Goal: Task Accomplishment & Management: Complete application form

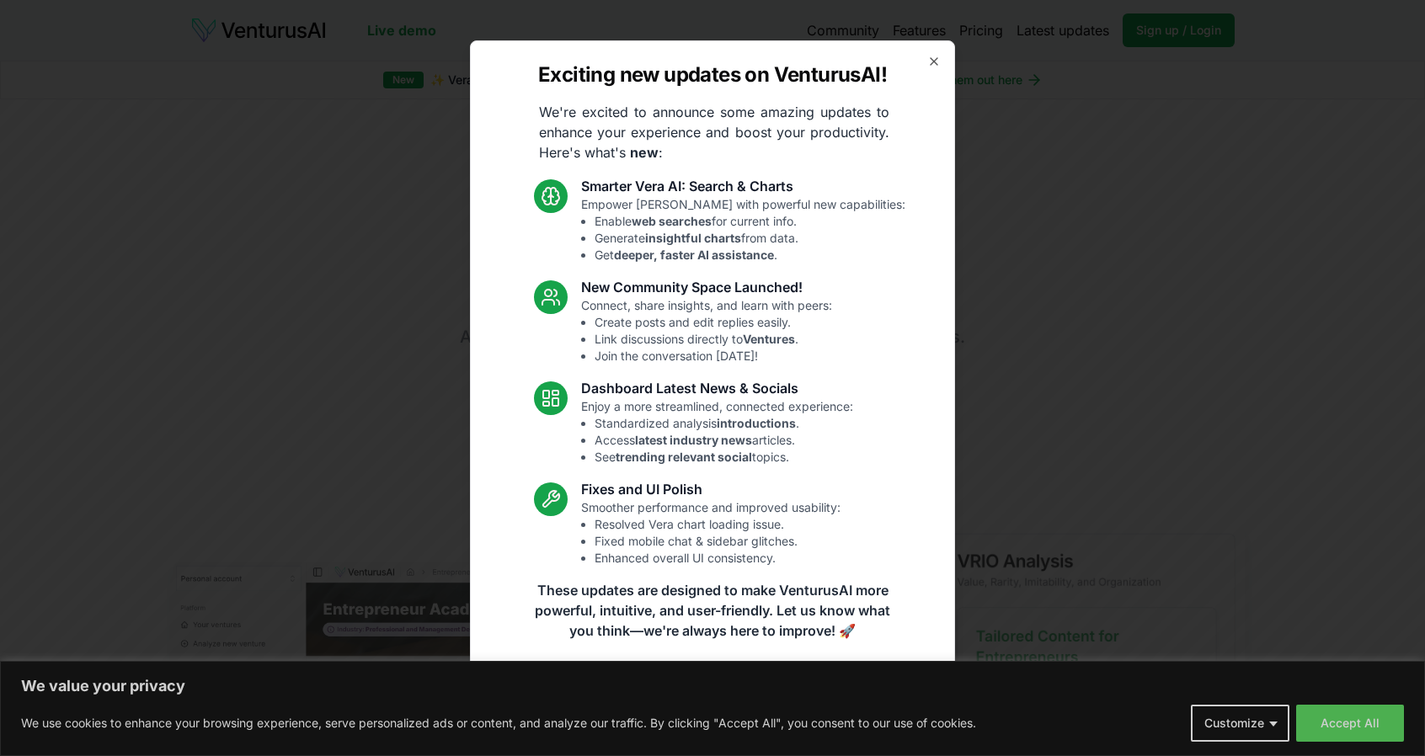
click at [931, 62] on icon "button" at bounding box center [933, 61] width 13 height 13
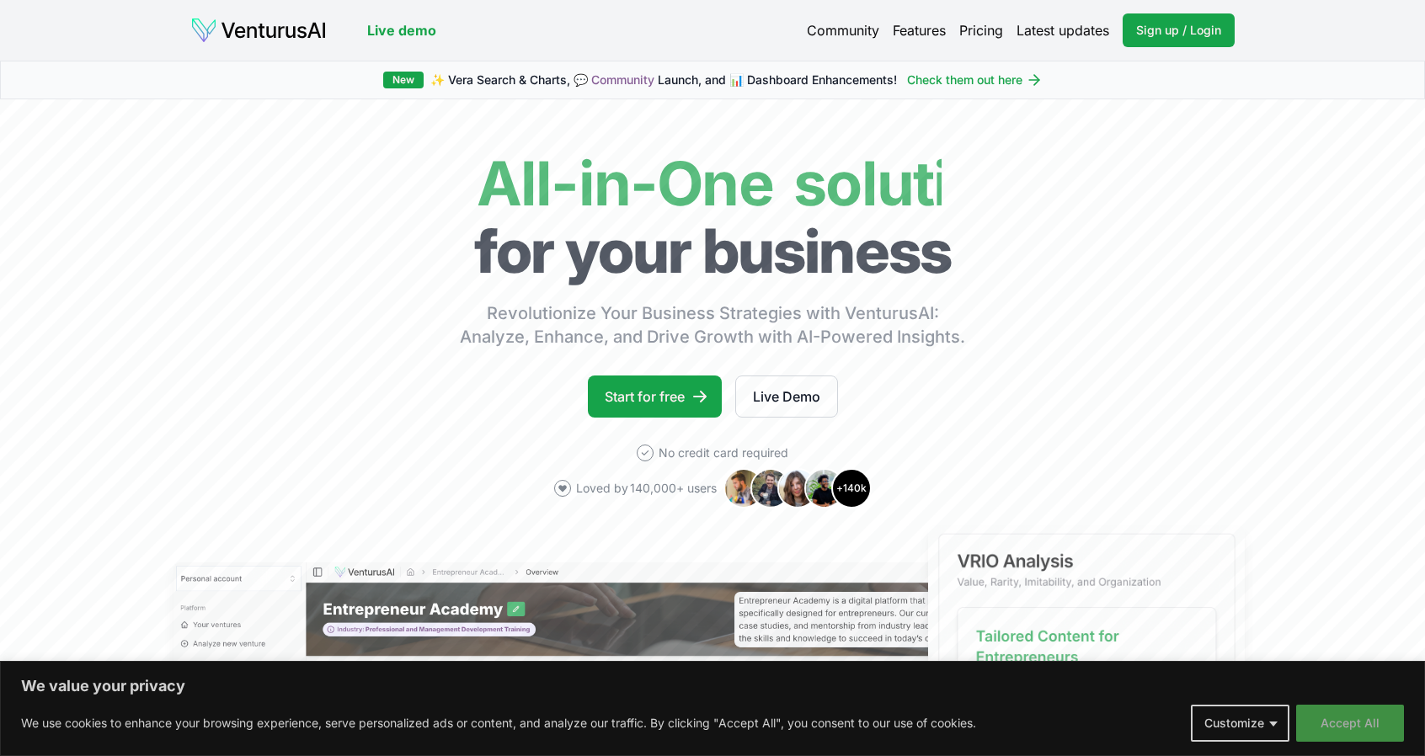
click at [1348, 732] on button "Accept All" at bounding box center [1350, 723] width 108 height 37
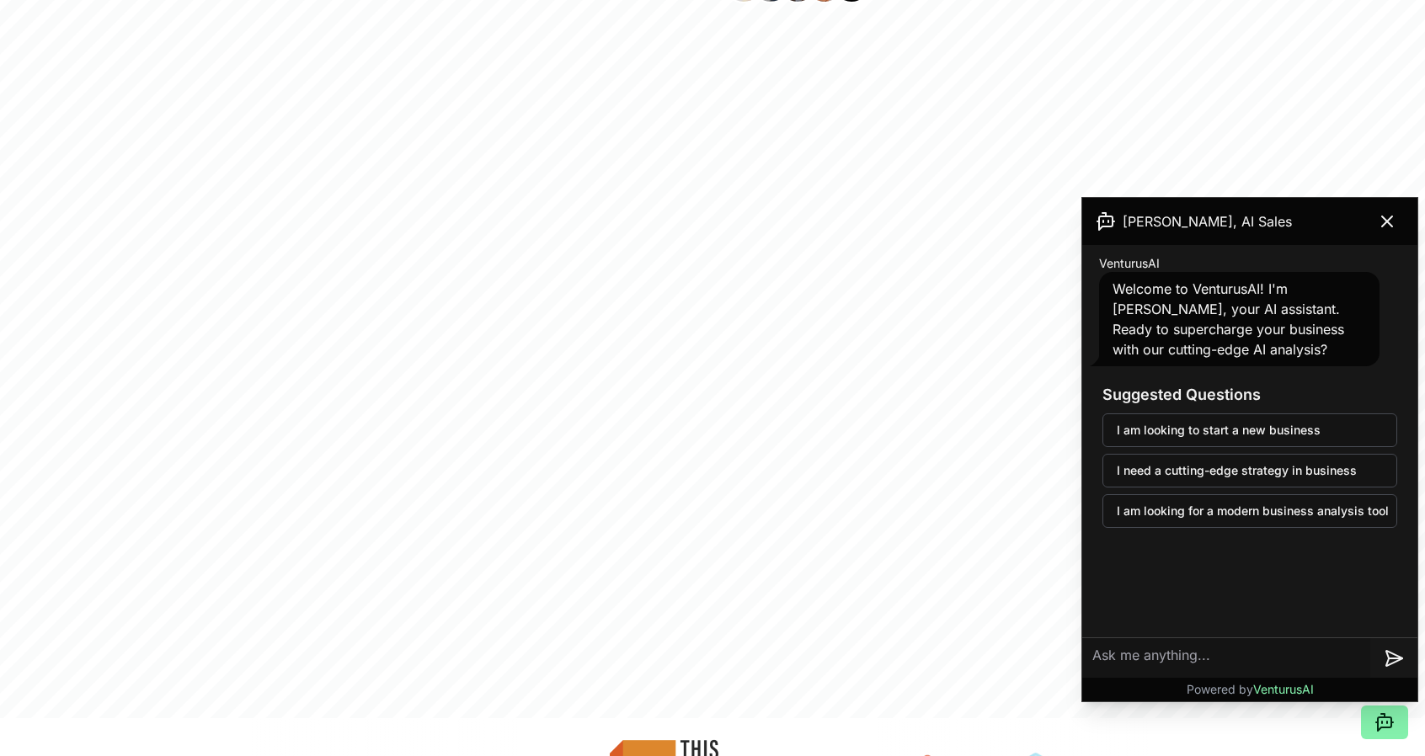
scroll to position [168, 0]
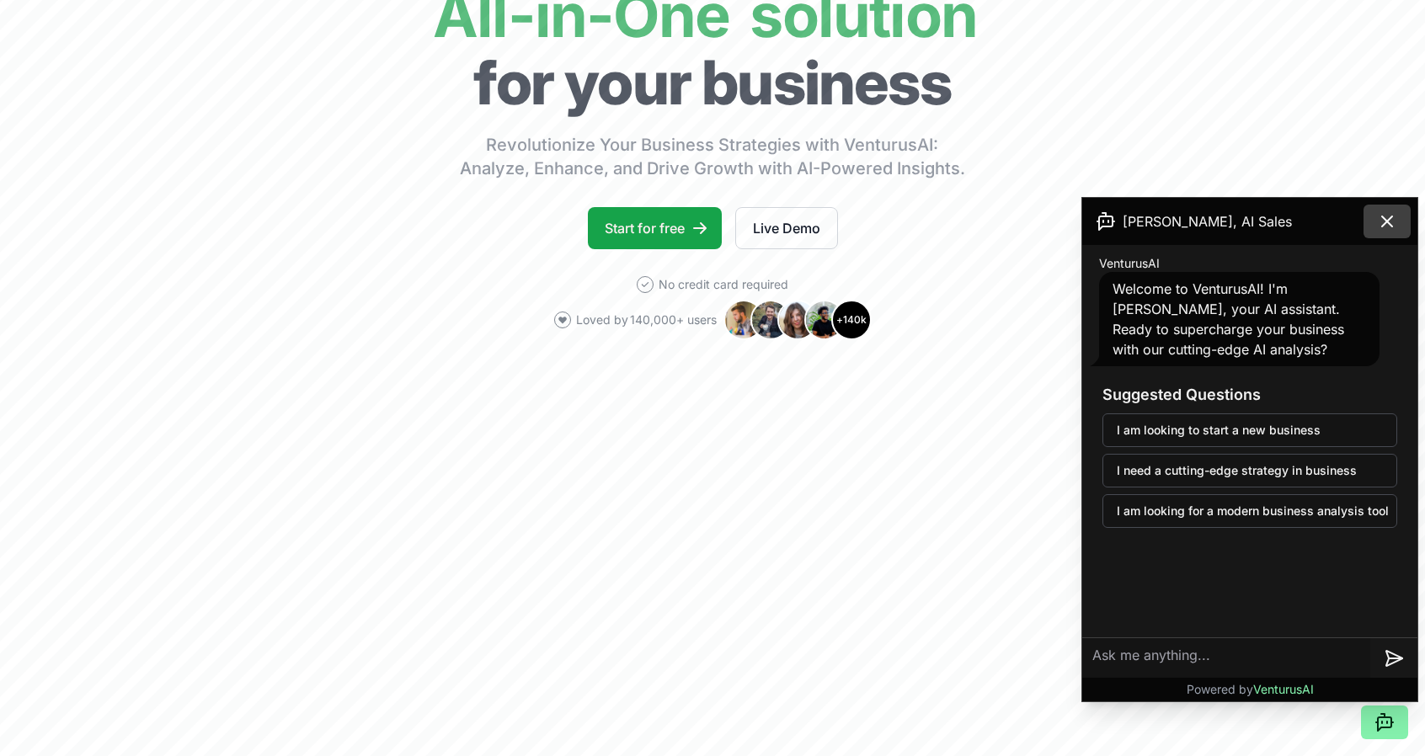
click at [1384, 224] on icon at bounding box center [1387, 221] width 10 height 10
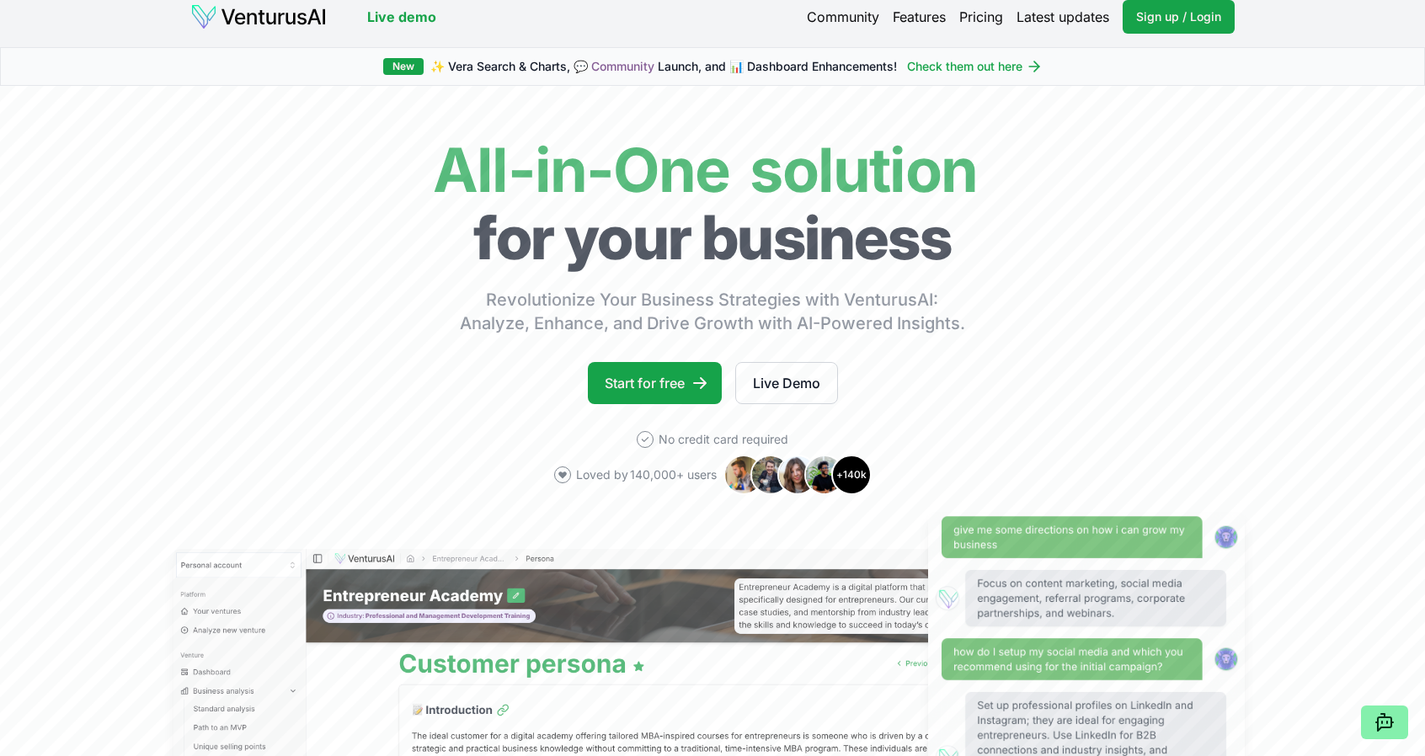
scroll to position [0, 0]
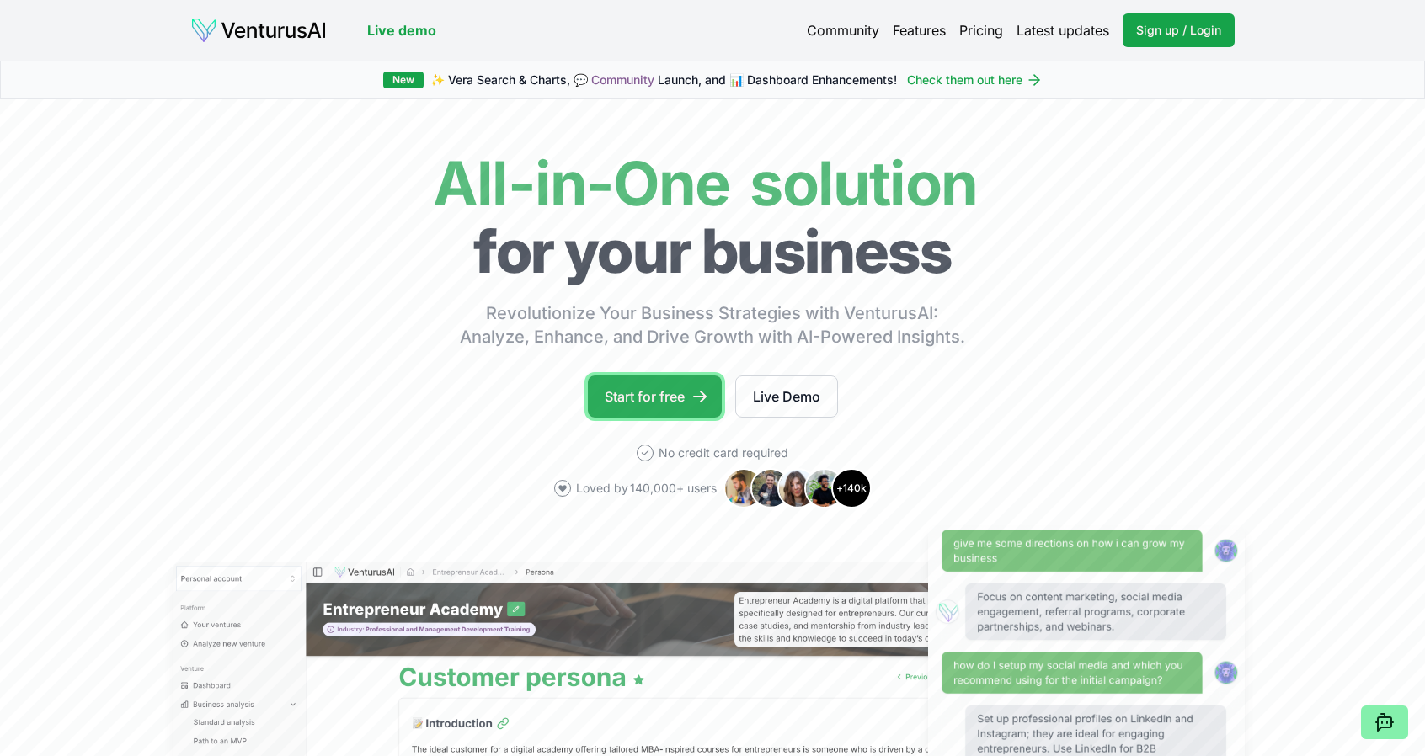
click at [665, 402] on link "Start for free" at bounding box center [655, 397] width 134 height 42
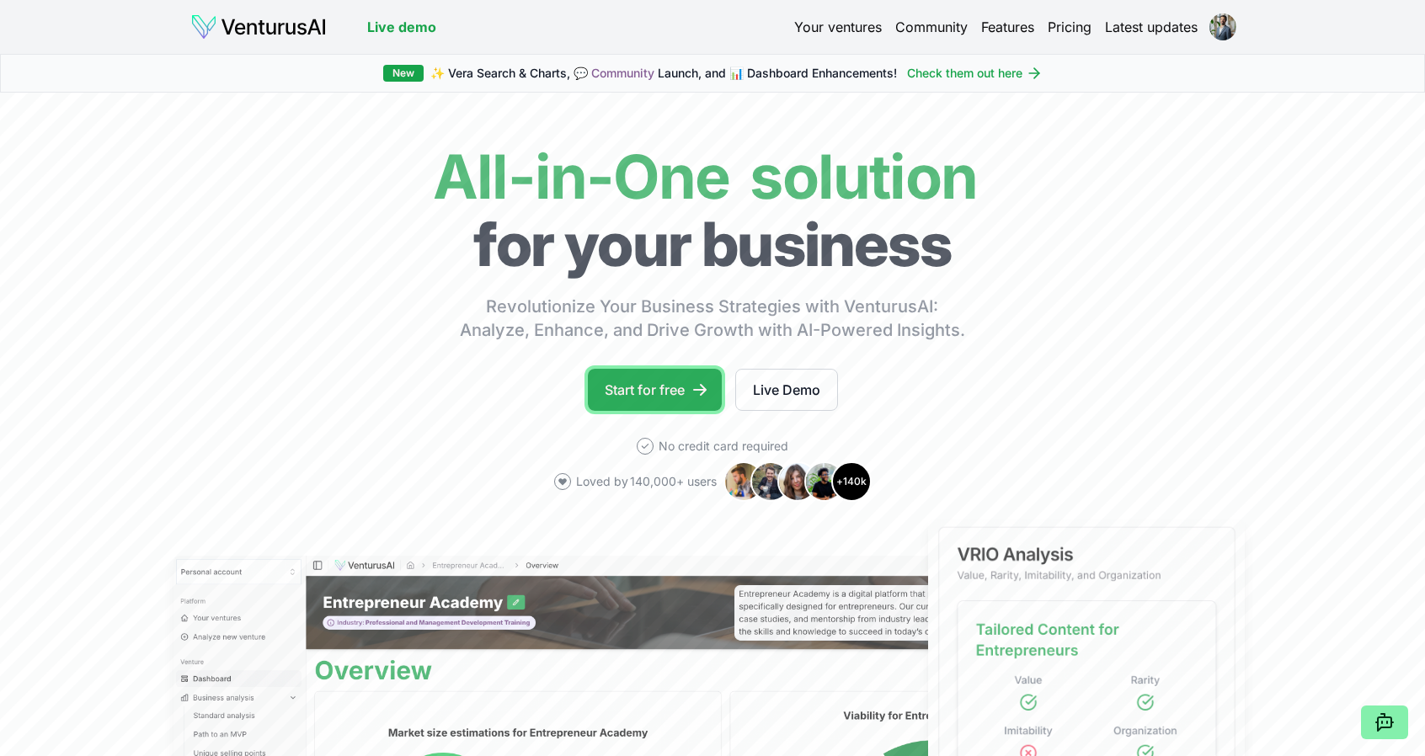
click at [640, 385] on link "Start for free" at bounding box center [655, 390] width 134 height 42
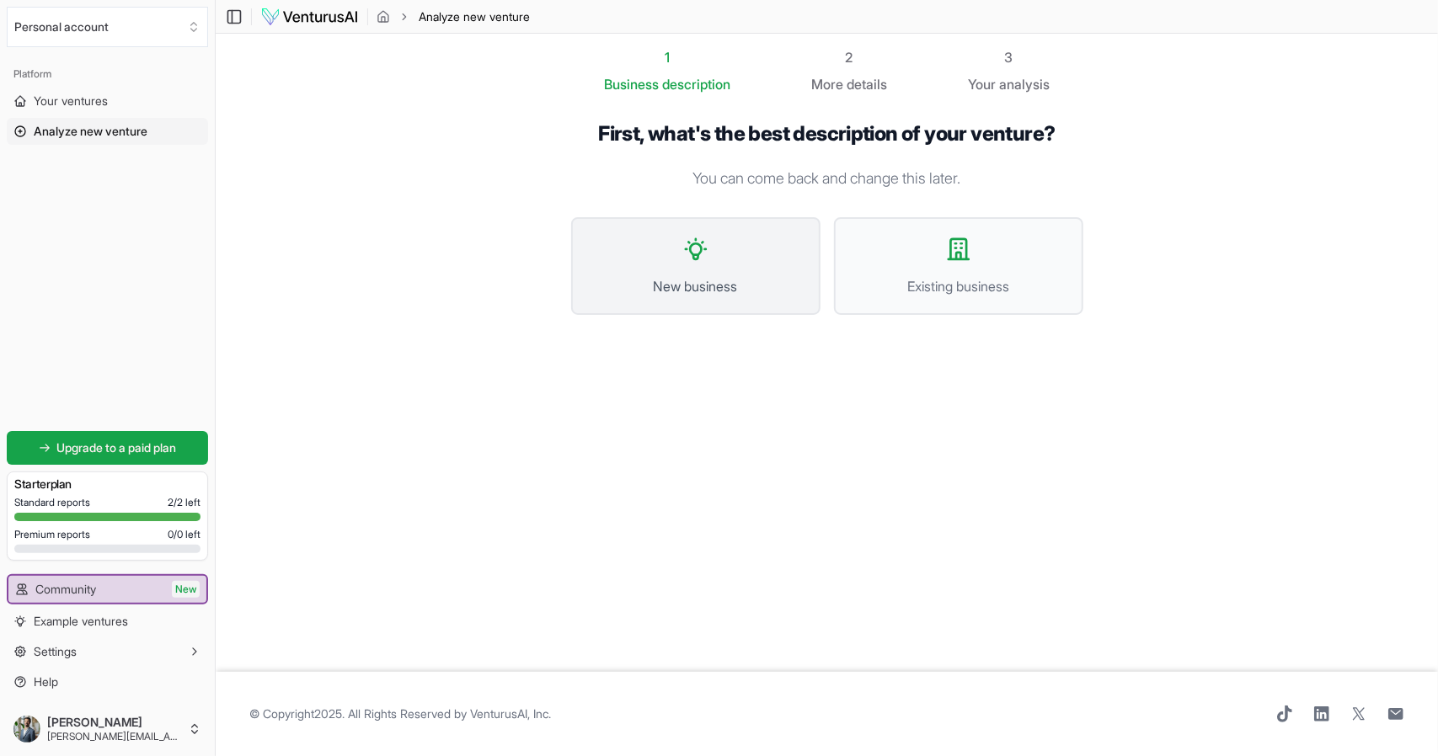
click at [766, 272] on button "New business" at bounding box center [695, 266] width 249 height 98
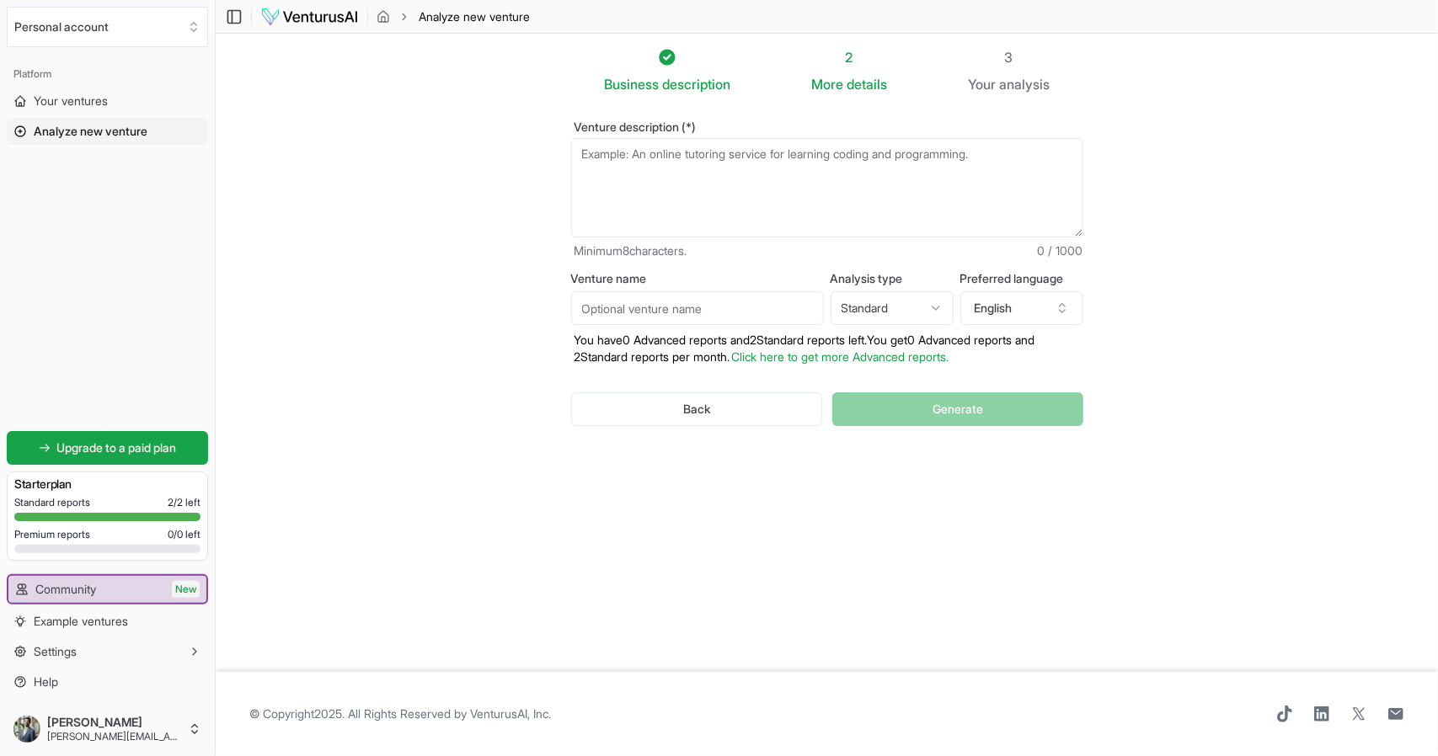
click at [857, 72] on div "2 More details" at bounding box center [849, 70] width 76 height 47
click at [1017, 78] on span "analysis" at bounding box center [1024, 84] width 51 height 17
click at [108, 109] on span "Your ventures" at bounding box center [71, 101] width 74 height 17
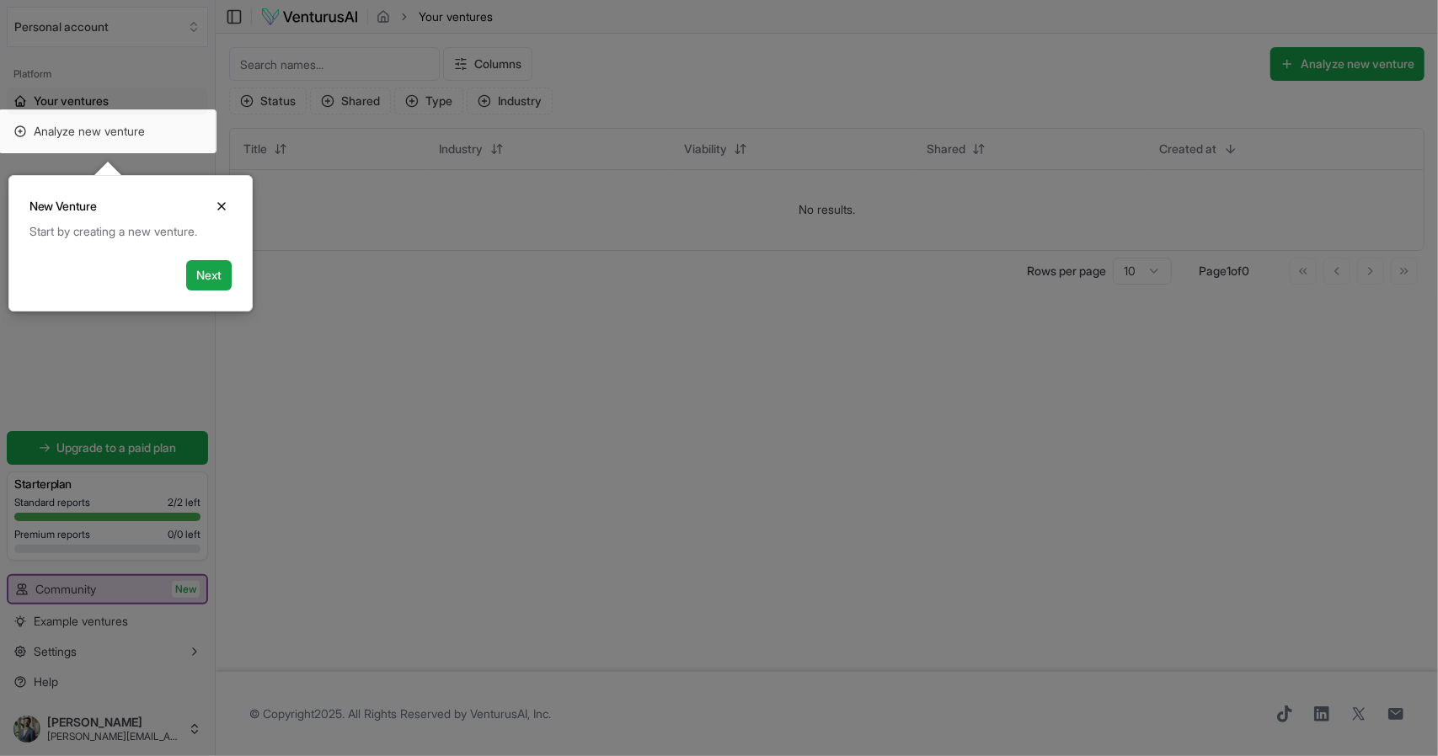
click at [366, 318] on div at bounding box center [719, 378] width 1438 height 756
click at [229, 196] on button "Close" at bounding box center [221, 206] width 20 height 20
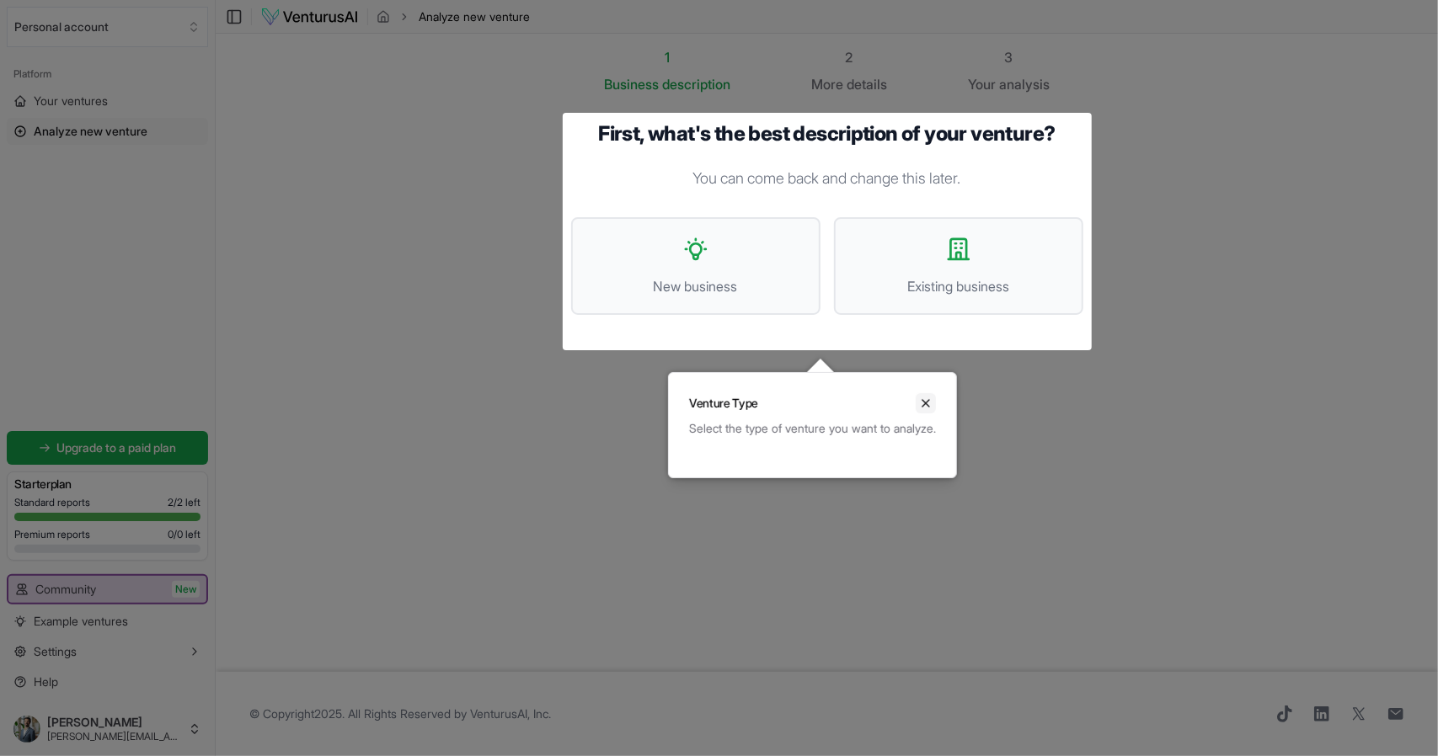
click at [936, 395] on button "Close" at bounding box center [925, 403] width 20 height 20
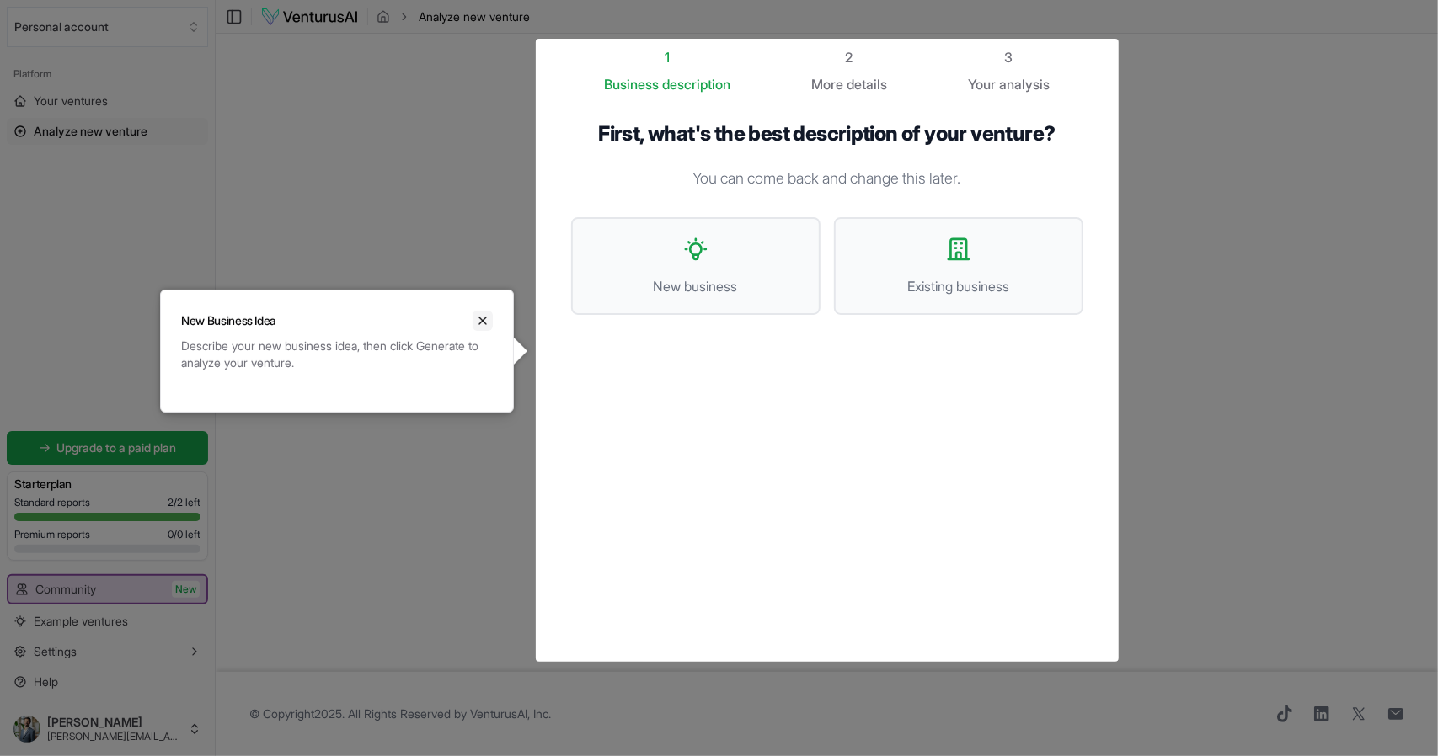
click at [483, 318] on icon "Close" at bounding box center [482, 320] width 13 height 13
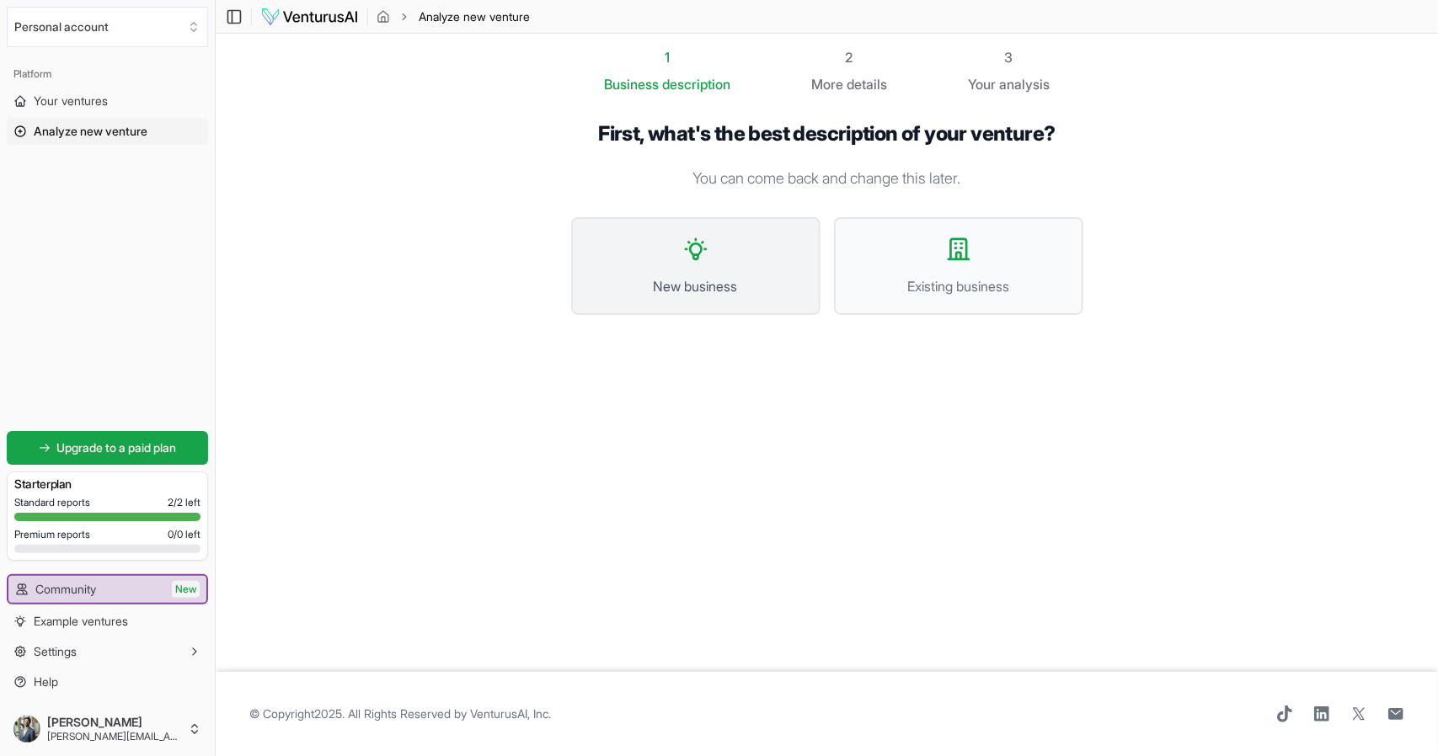
click at [708, 282] on span "New business" at bounding box center [695, 286] width 212 height 20
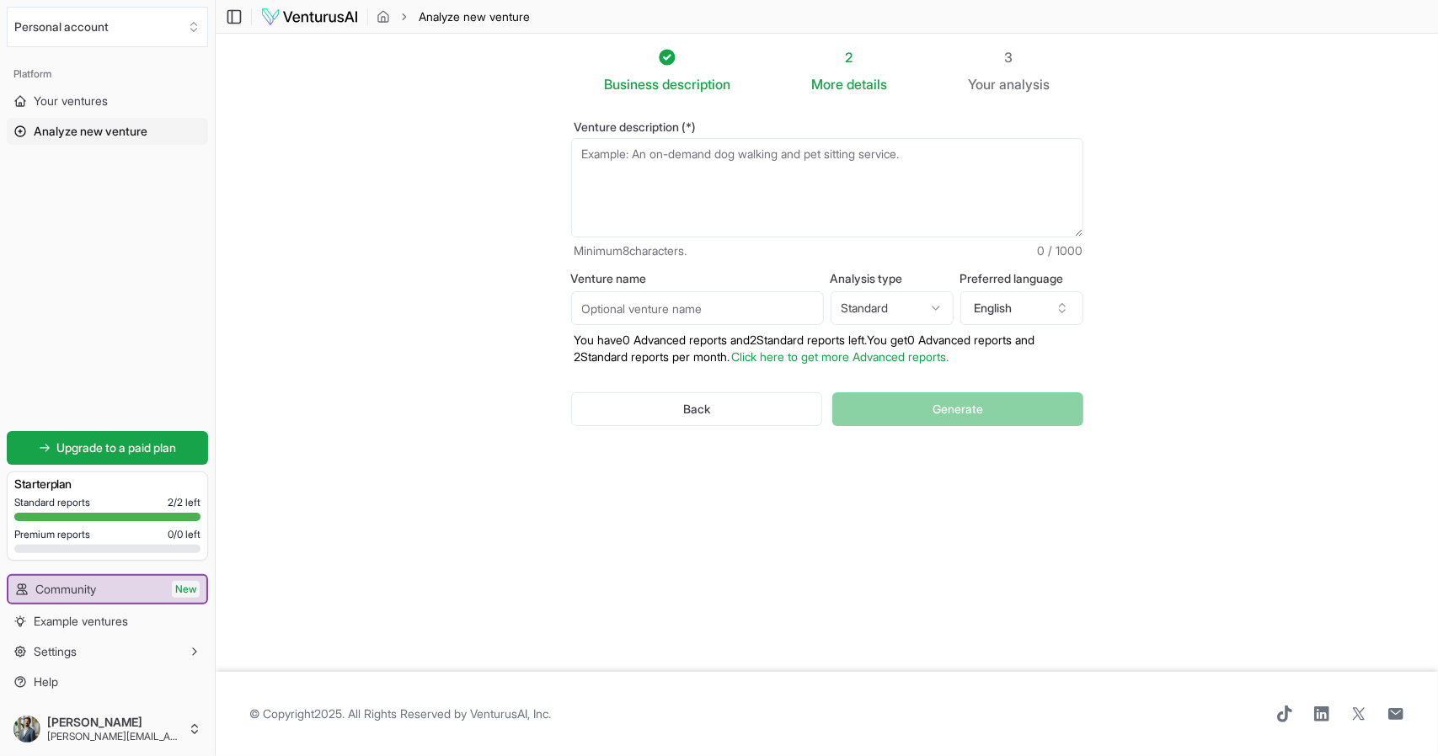
click at [812, 216] on textarea "Venture description (*)" at bounding box center [827, 187] width 512 height 99
drag, startPoint x: 467, startPoint y: 200, endPoint x: 480, endPoint y: 177, distance: 27.2
click at [467, 200] on section "Business description 2 More details 3 Your analysis Venture description (*) Min…" at bounding box center [827, 353] width 1222 height 638
click at [277, 19] on img at bounding box center [309, 17] width 99 height 20
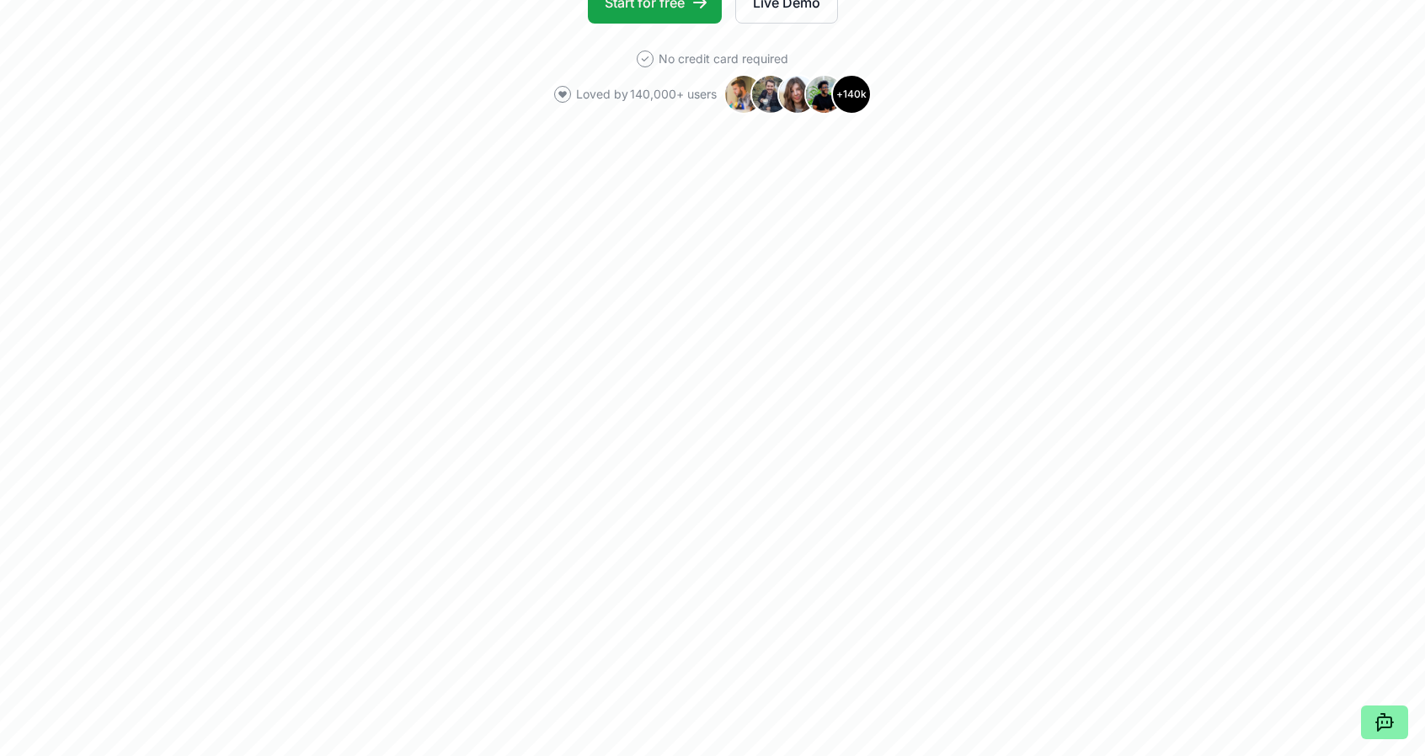
scroll to position [421, 0]
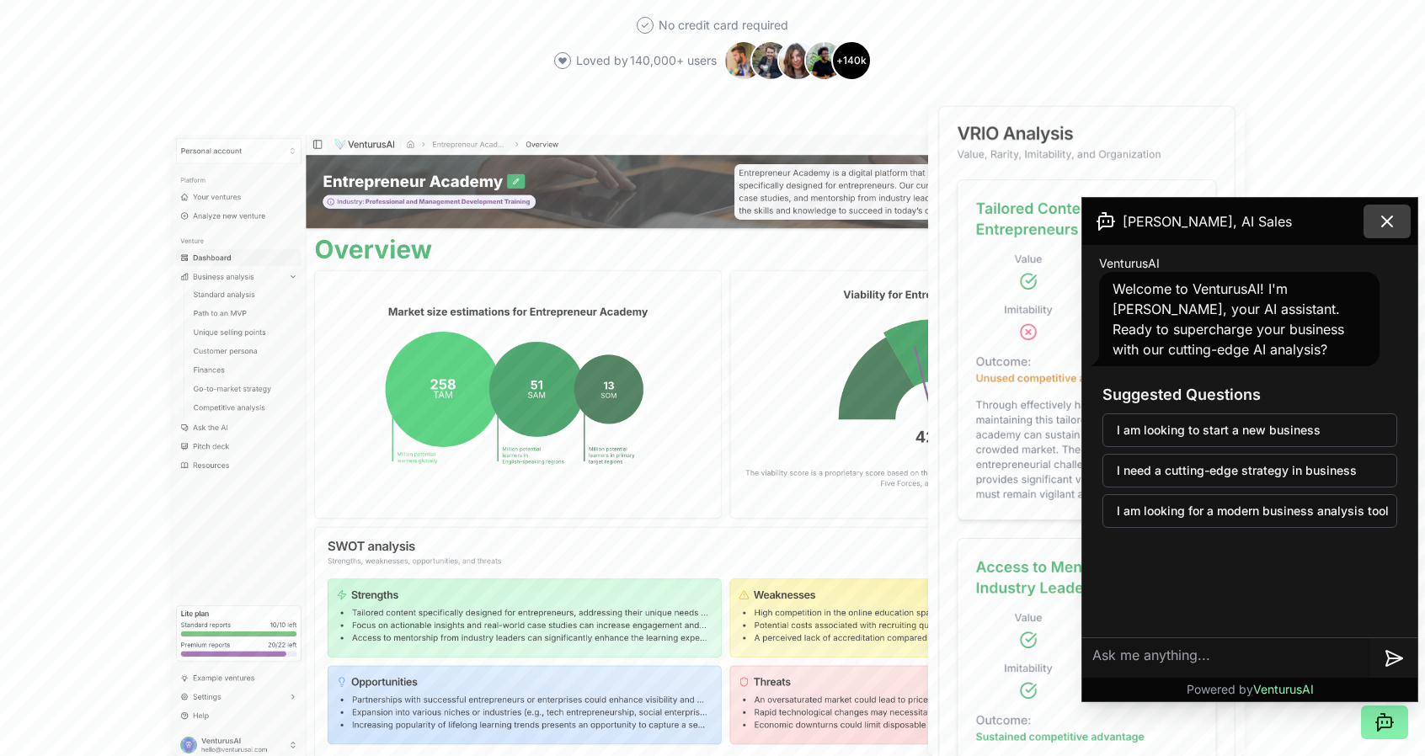
click at [1385, 216] on icon at bounding box center [1387, 221] width 20 height 20
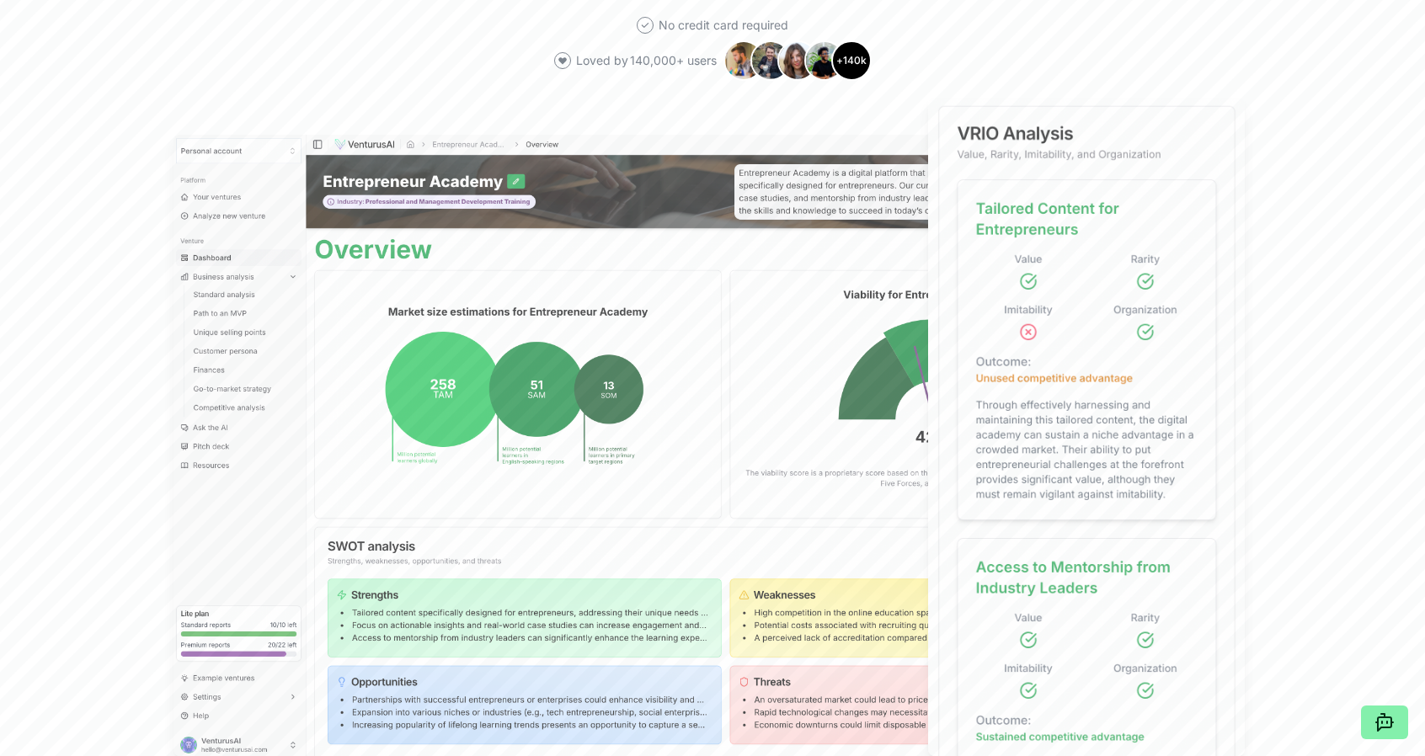
scroll to position [0, 0]
